Goal: Obtain resource: Download file/media

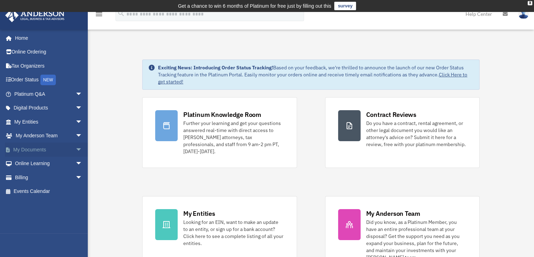
click at [31, 150] on link "My Documents arrow_drop_down" at bounding box center [49, 149] width 88 height 14
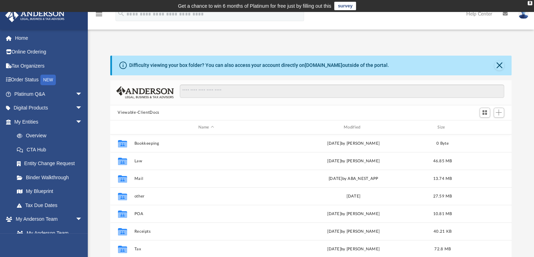
scroll to position [154, 396]
click at [352, 127] on div "Modified" at bounding box center [353, 127] width 144 height 6
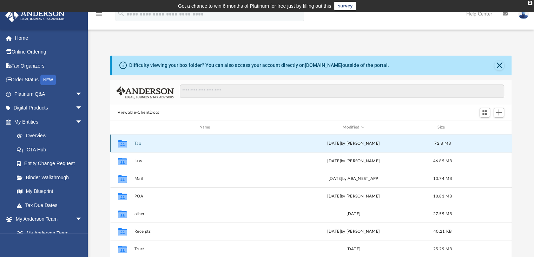
click at [135, 144] on button "Tax" at bounding box center [206, 143] width 144 height 5
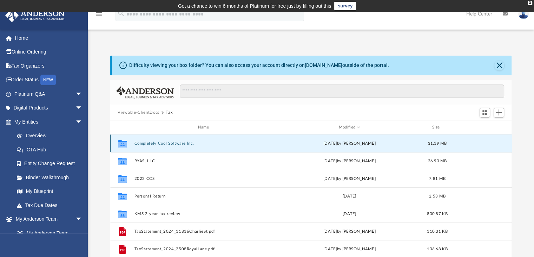
click at [151, 142] on button "Completely Cool Software Inc." at bounding box center [205, 143] width 142 height 5
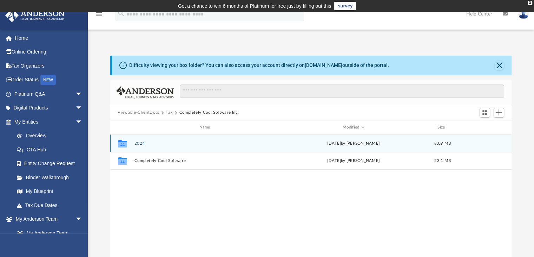
click at [139, 144] on button "2024" at bounding box center [206, 143] width 144 height 5
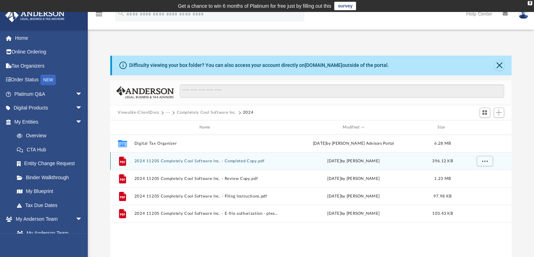
click at [175, 161] on button "2024 1120S Completely Cool Software Inc. - Completed Copy.pdf" at bounding box center [206, 160] width 144 height 5
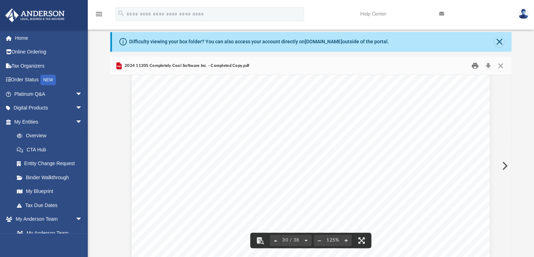
click at [475, 66] on button "Print" at bounding box center [475, 65] width 14 height 11
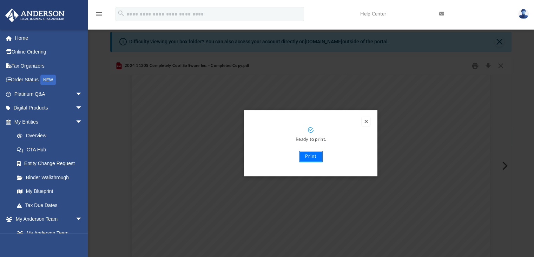
click at [309, 157] on button "Print" at bounding box center [311, 156] width 24 height 11
